Goal: Task Accomplishment & Management: Manage account settings

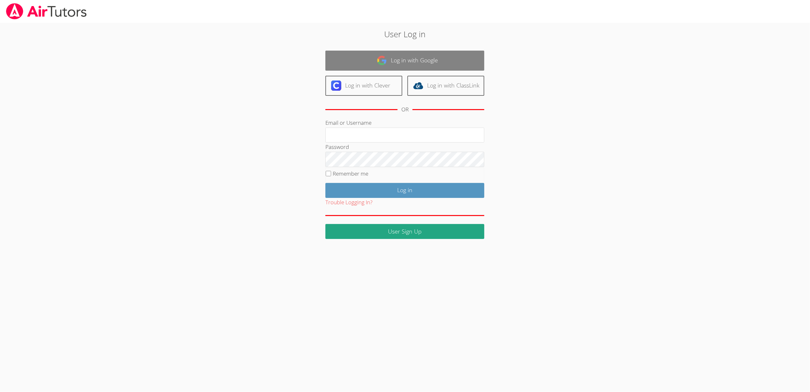
type input "[EMAIL_ADDRESS][DOMAIN_NAME]"
click at [424, 62] on link "Log in with Google" at bounding box center [405, 61] width 159 height 20
